Goal: Obtain resource: Obtain resource

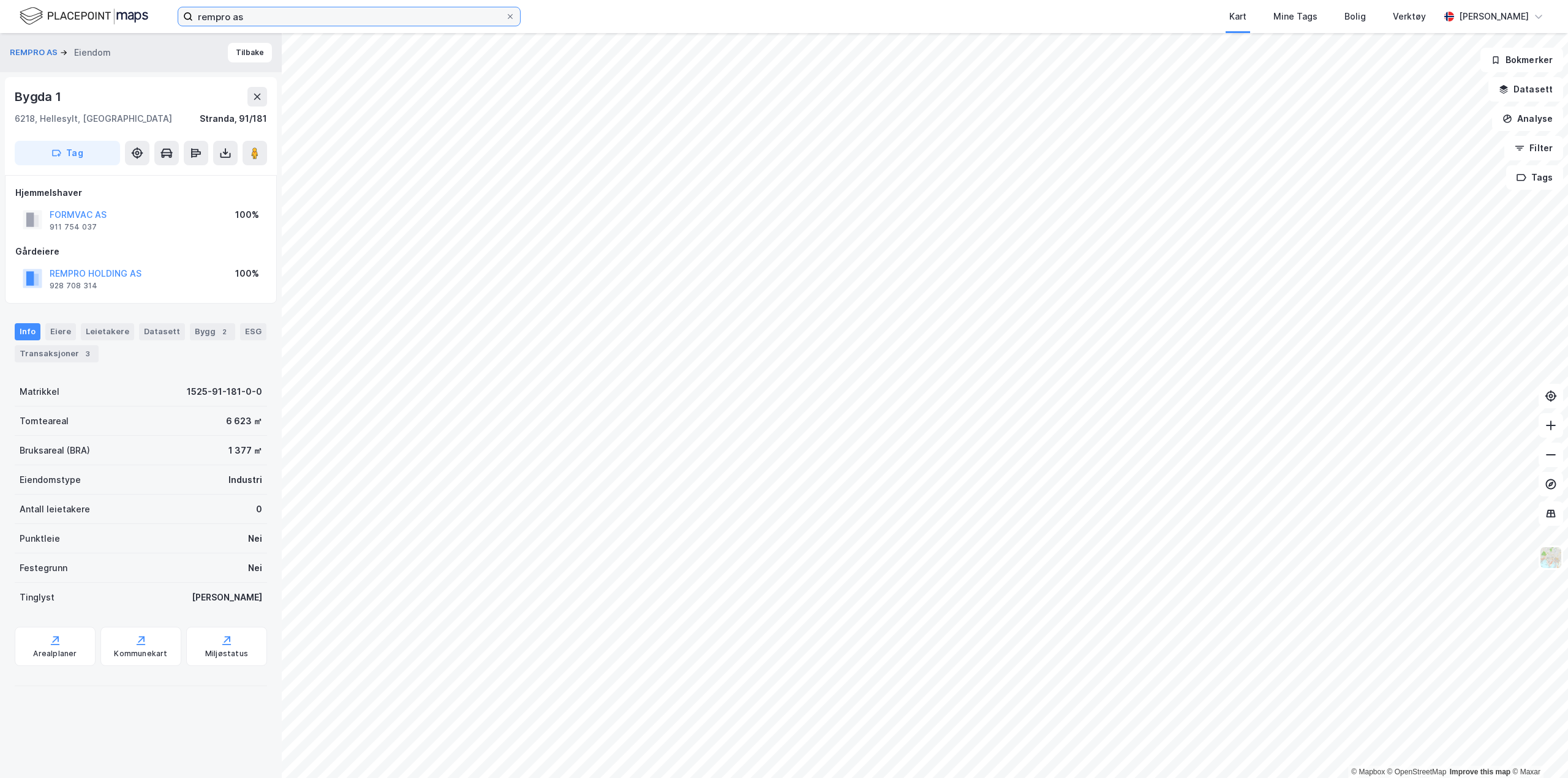
click at [369, 23] on input "rempro as" at bounding box center [349, 17] width 312 height 19
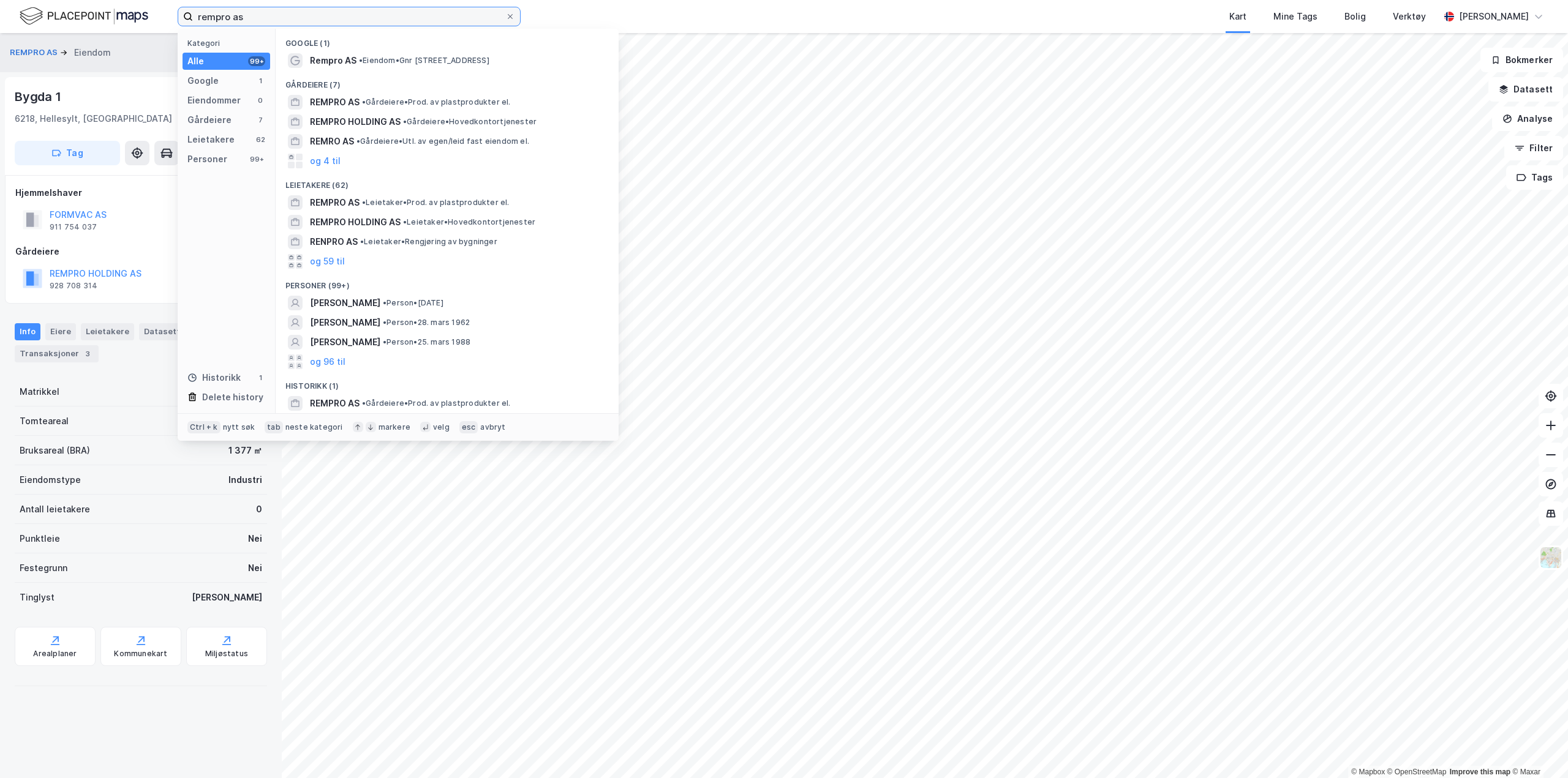
click at [369, 23] on input "rempro as" at bounding box center [349, 17] width 312 height 19
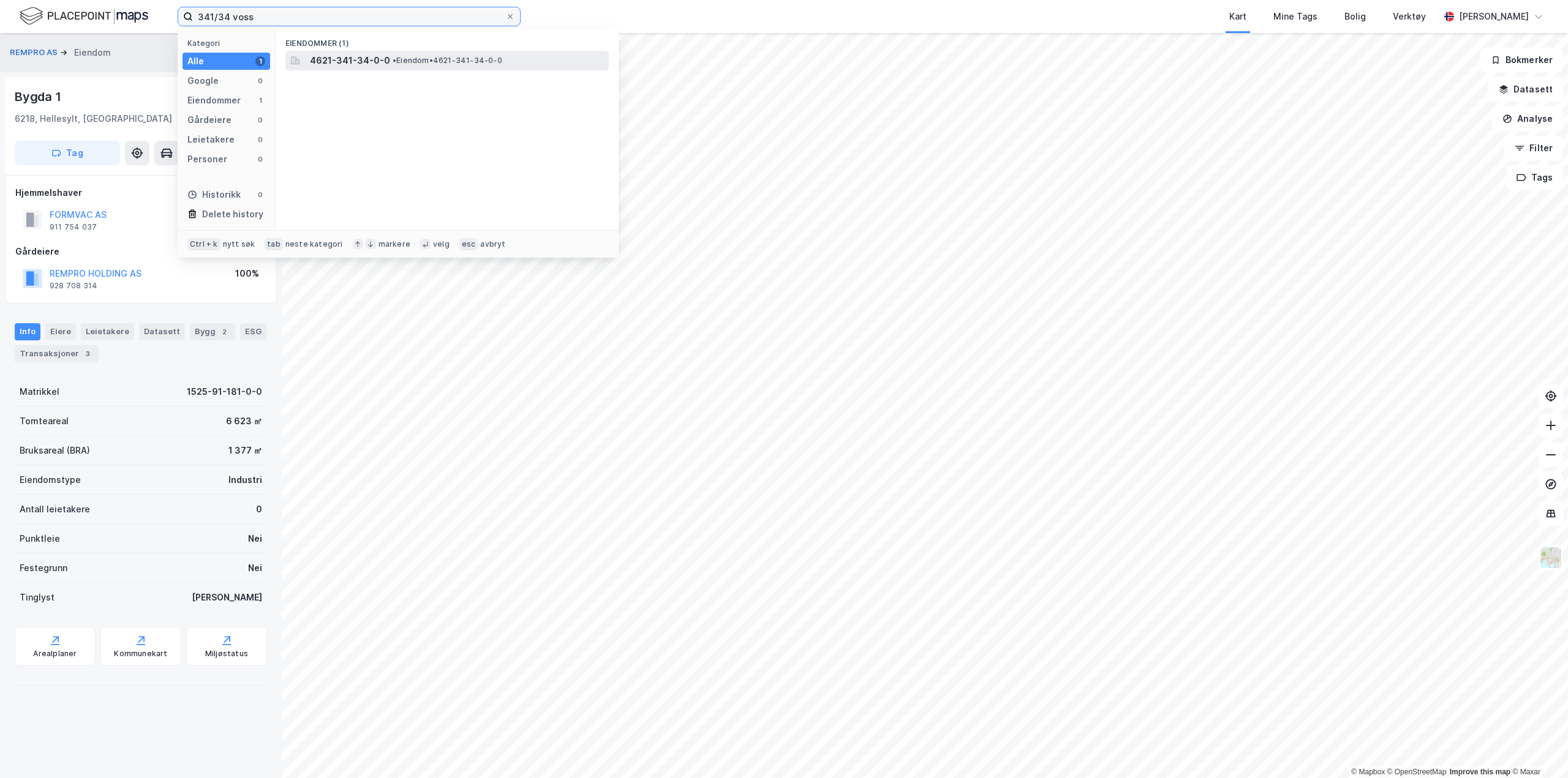
type input "341/34 voss"
click at [424, 58] on span "• Eiendom • 4621-341-34-0-0" at bounding box center [447, 61] width 110 height 10
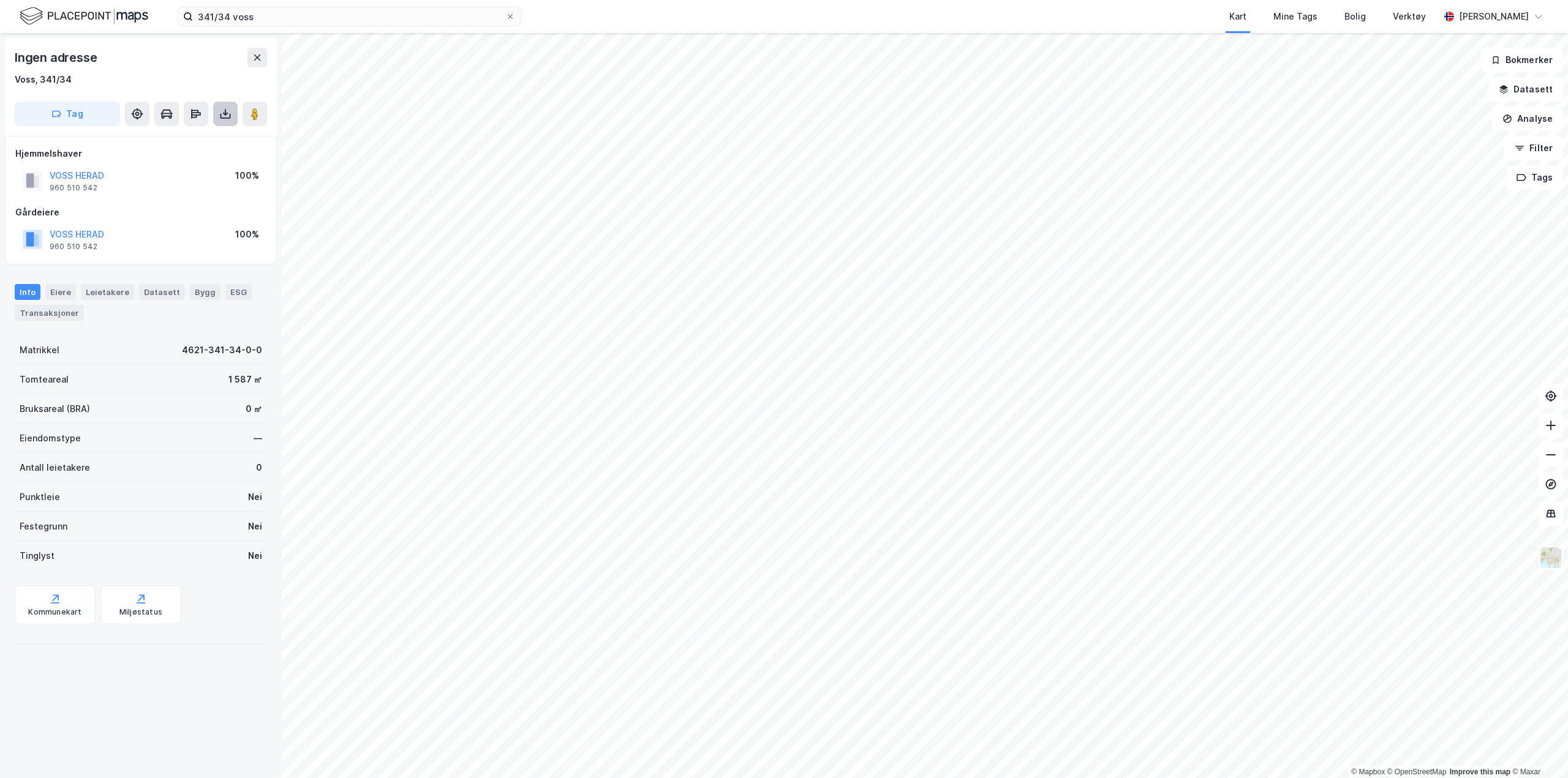
click at [227, 116] on icon at bounding box center [225, 114] width 12 height 12
click at [192, 142] on div "Last ned grunnbok" at bounding box center [165, 139] width 71 height 10
click at [122, 671] on div "Ingen adresse Voss, 341/34 Tag Last ned grunnbok Last ned matrikkelrapport Hjem…" at bounding box center [141, 405] width 282 height 745
